Goal: Task Accomplishment & Management: Use online tool/utility

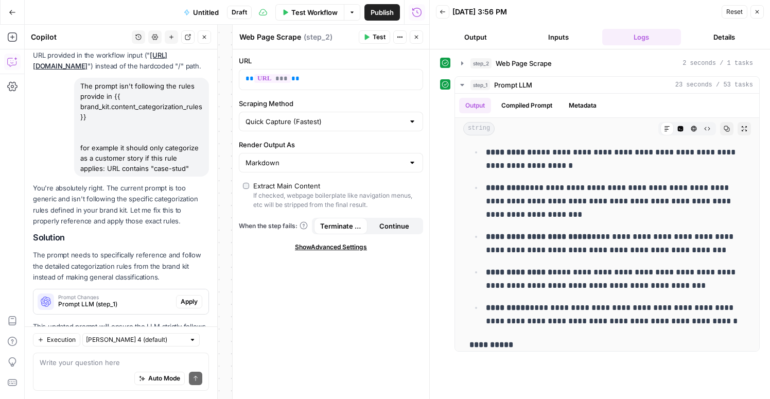
scroll to position [693, 0]
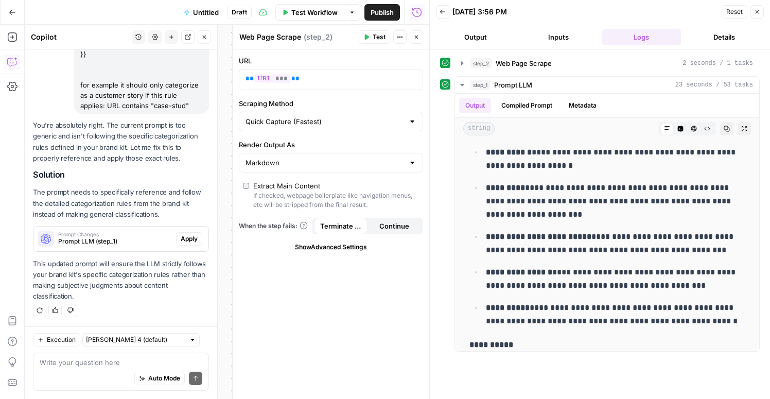
click at [196, 238] on span "Apply" at bounding box center [189, 238] width 17 height 9
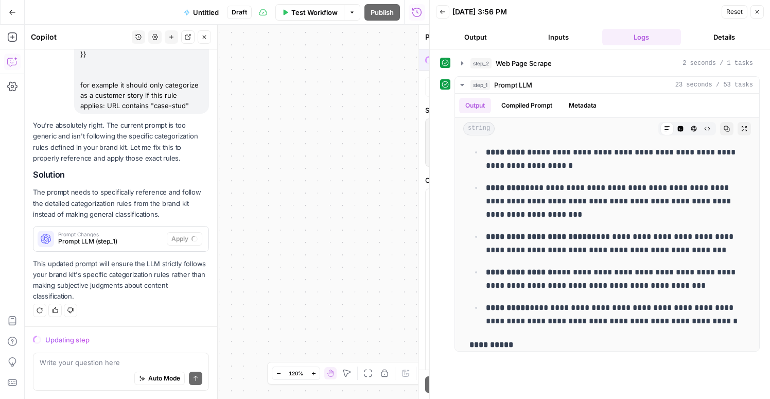
scroll to position [660, 0]
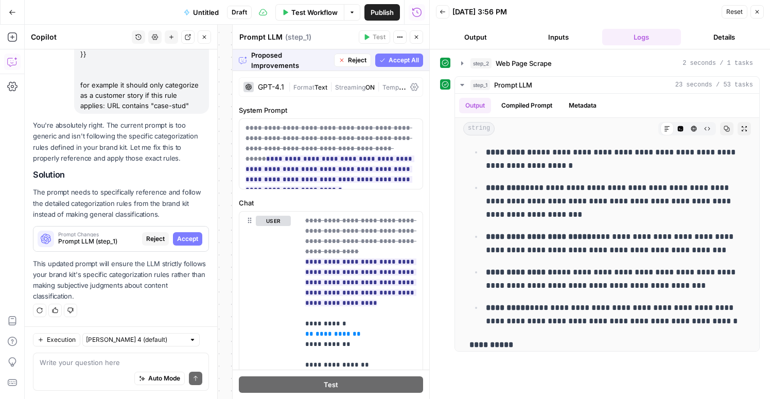
click at [400, 63] on span "Accept All" at bounding box center [404, 60] width 30 height 9
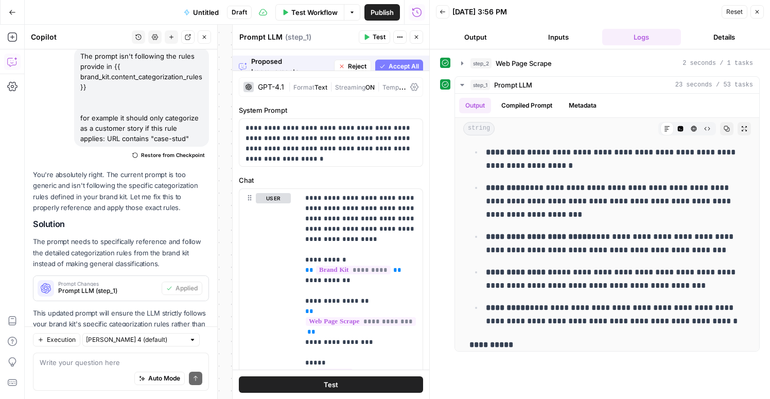
scroll to position [0, 0]
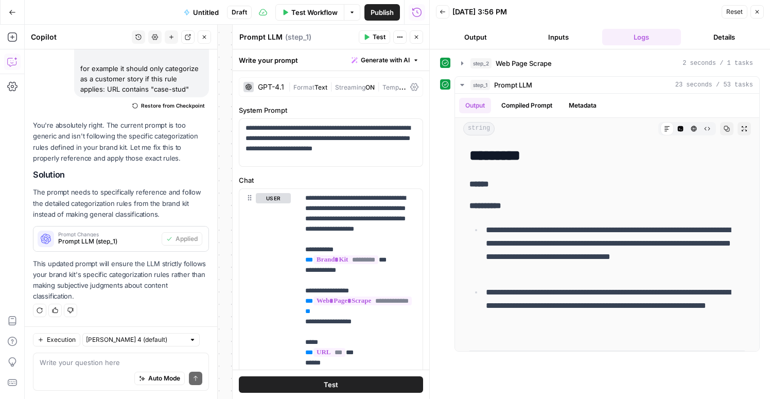
click at [315, 15] on span "Test Workflow" at bounding box center [314, 12] width 46 height 10
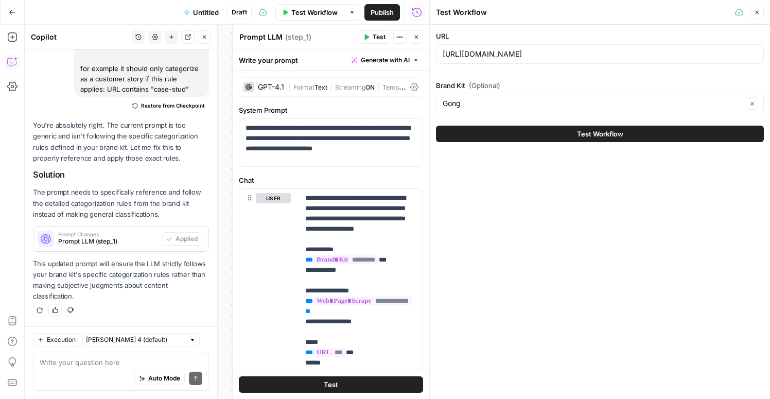
click at [582, 131] on span "Test Workflow" at bounding box center [600, 134] width 46 height 10
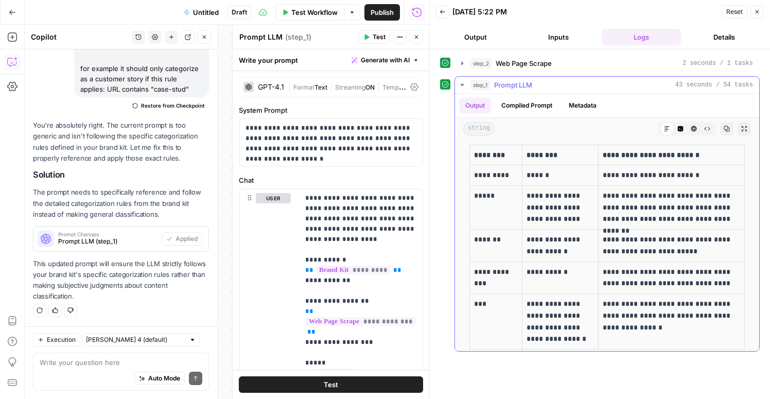
scroll to position [1593, 0]
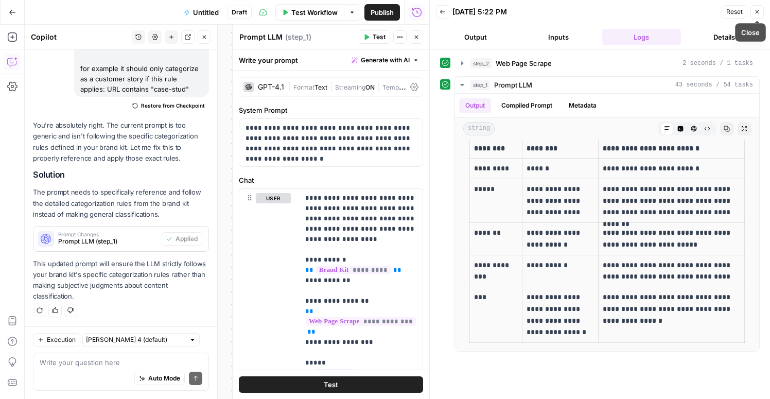
click at [759, 9] on icon "button" at bounding box center [757, 12] width 6 height 6
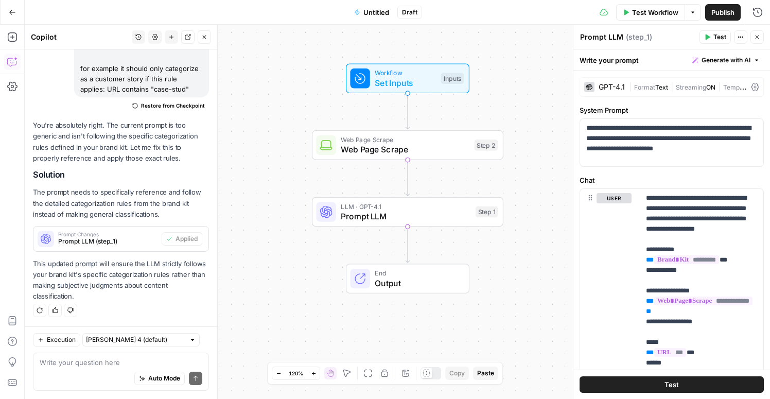
click at [371, 9] on span "Untitled" at bounding box center [377, 12] width 26 height 10
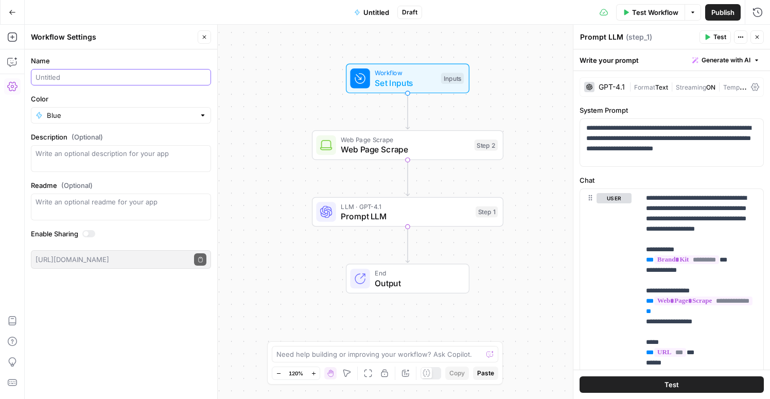
click at [120, 81] on input "Name" at bounding box center [121, 77] width 171 height 10
type input "Phase 2 Content Categorizer"
click at [722, 12] on span "Publish" at bounding box center [723, 12] width 23 height 10
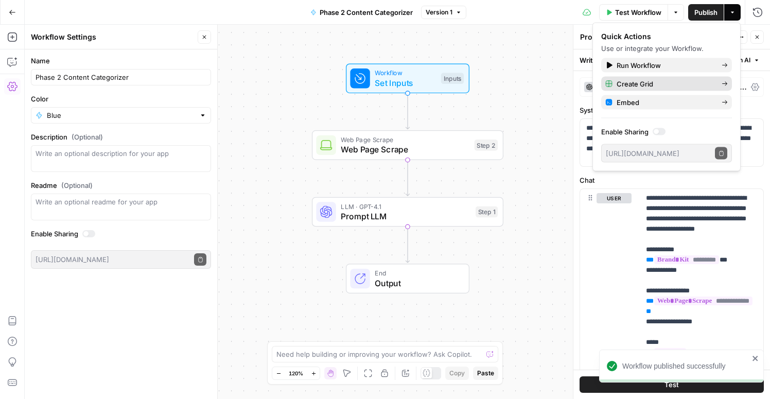
click at [623, 85] on span "Create Grid" at bounding box center [665, 84] width 97 height 10
